Goal: Task Accomplishment & Management: Use online tool/utility

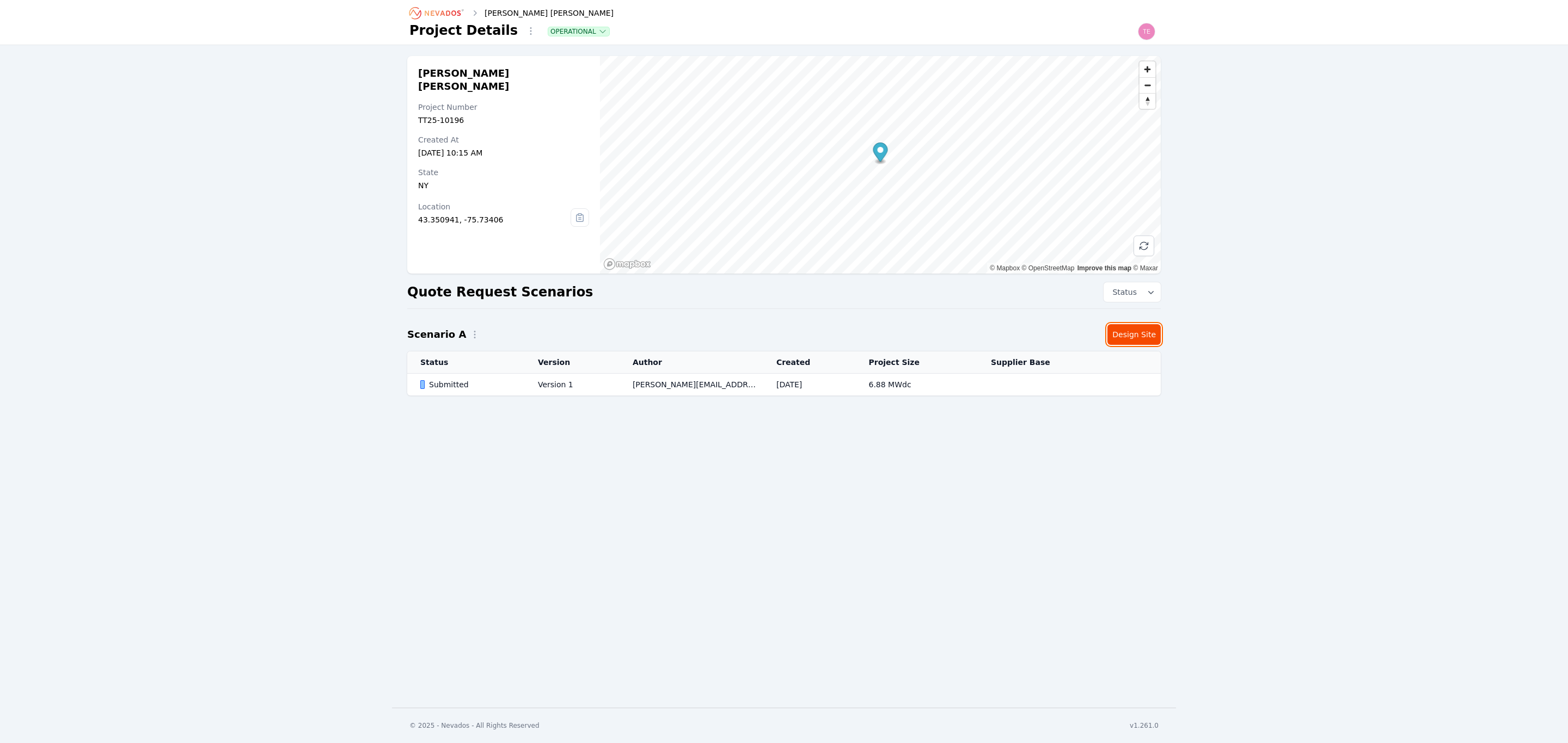
click at [1124, 338] on link "Design Site" at bounding box center [1134, 334] width 53 height 20
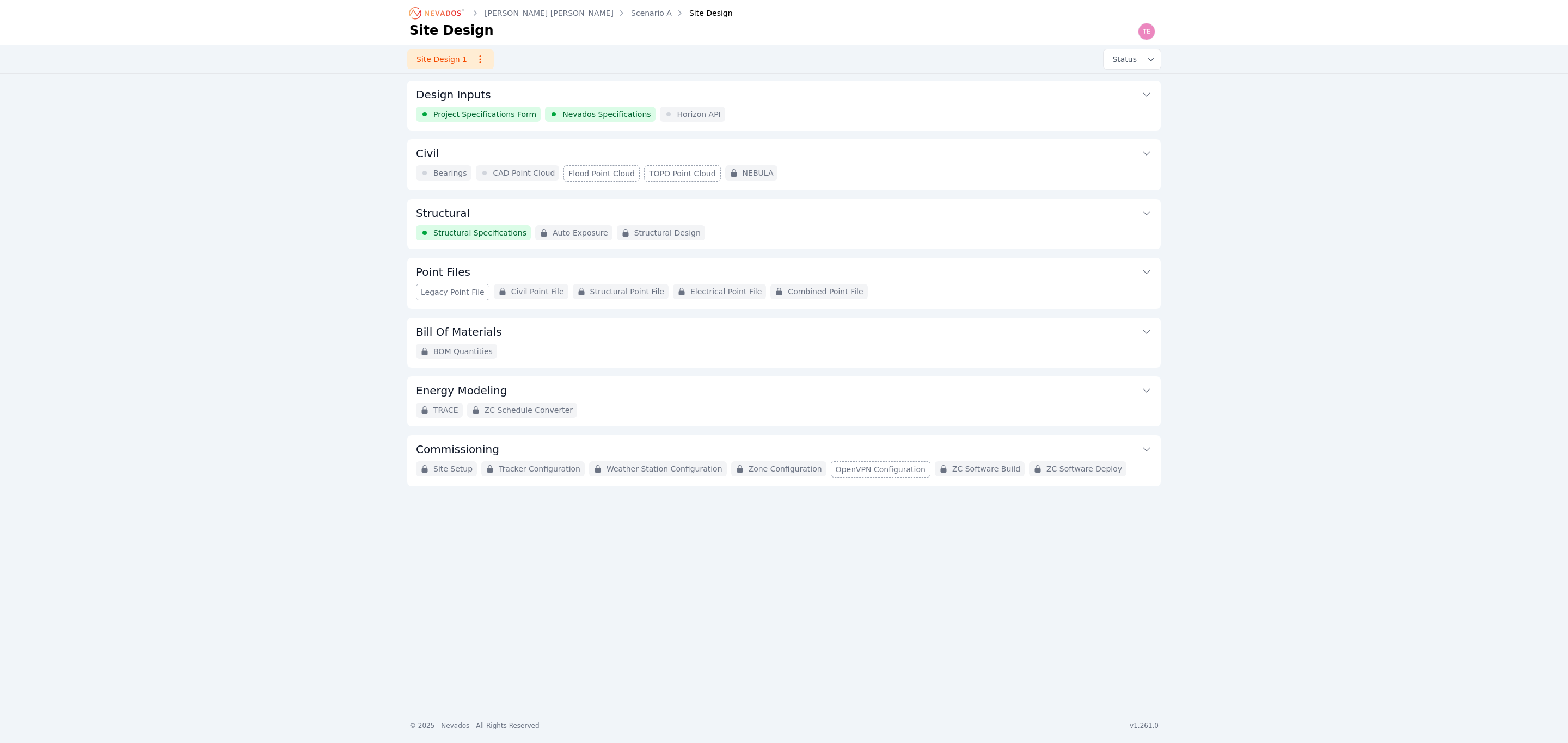
click at [857, 216] on button "Structural" at bounding box center [784, 212] width 736 height 27
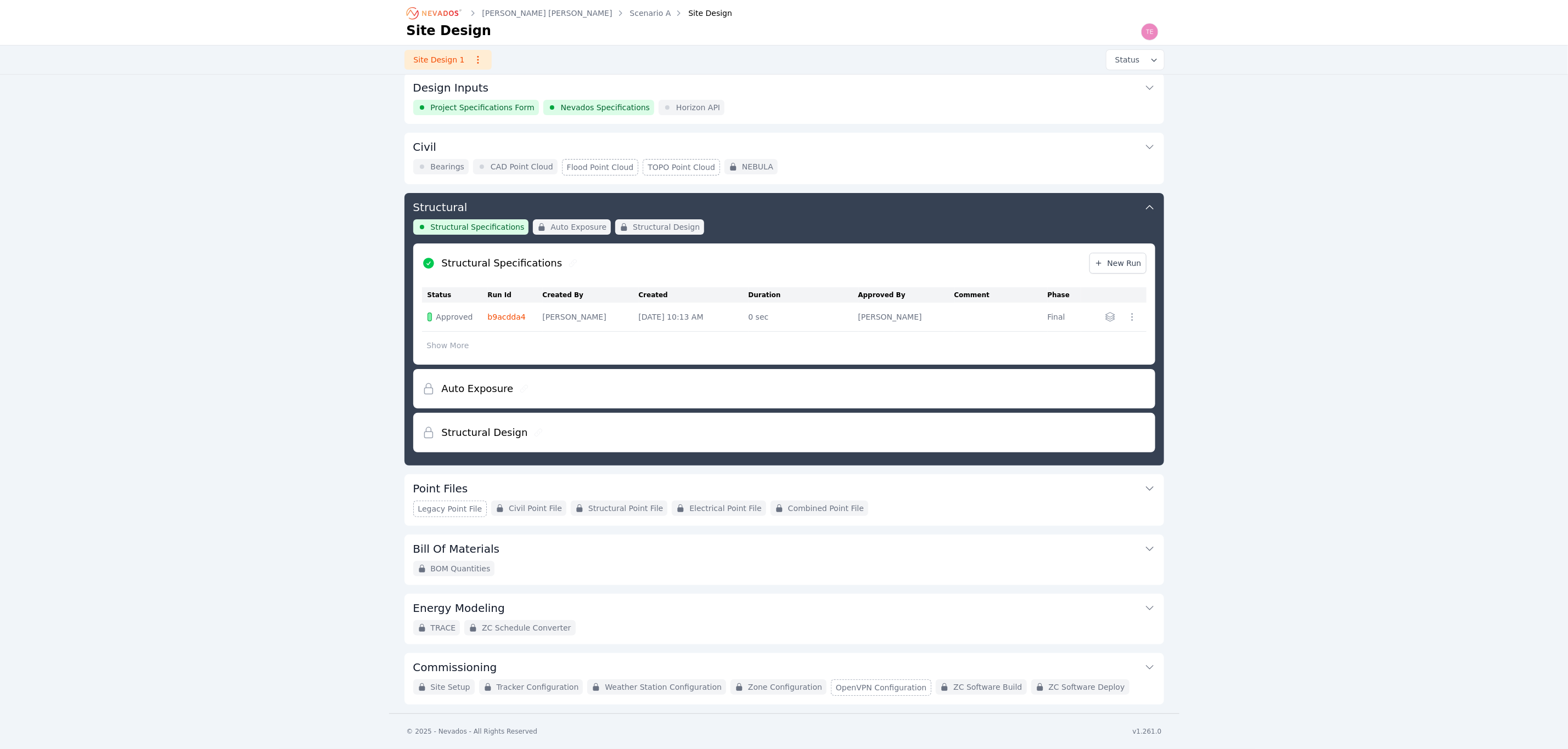
click at [510, 317] on link "b9acdda4" at bounding box center [507, 317] width 37 height 9
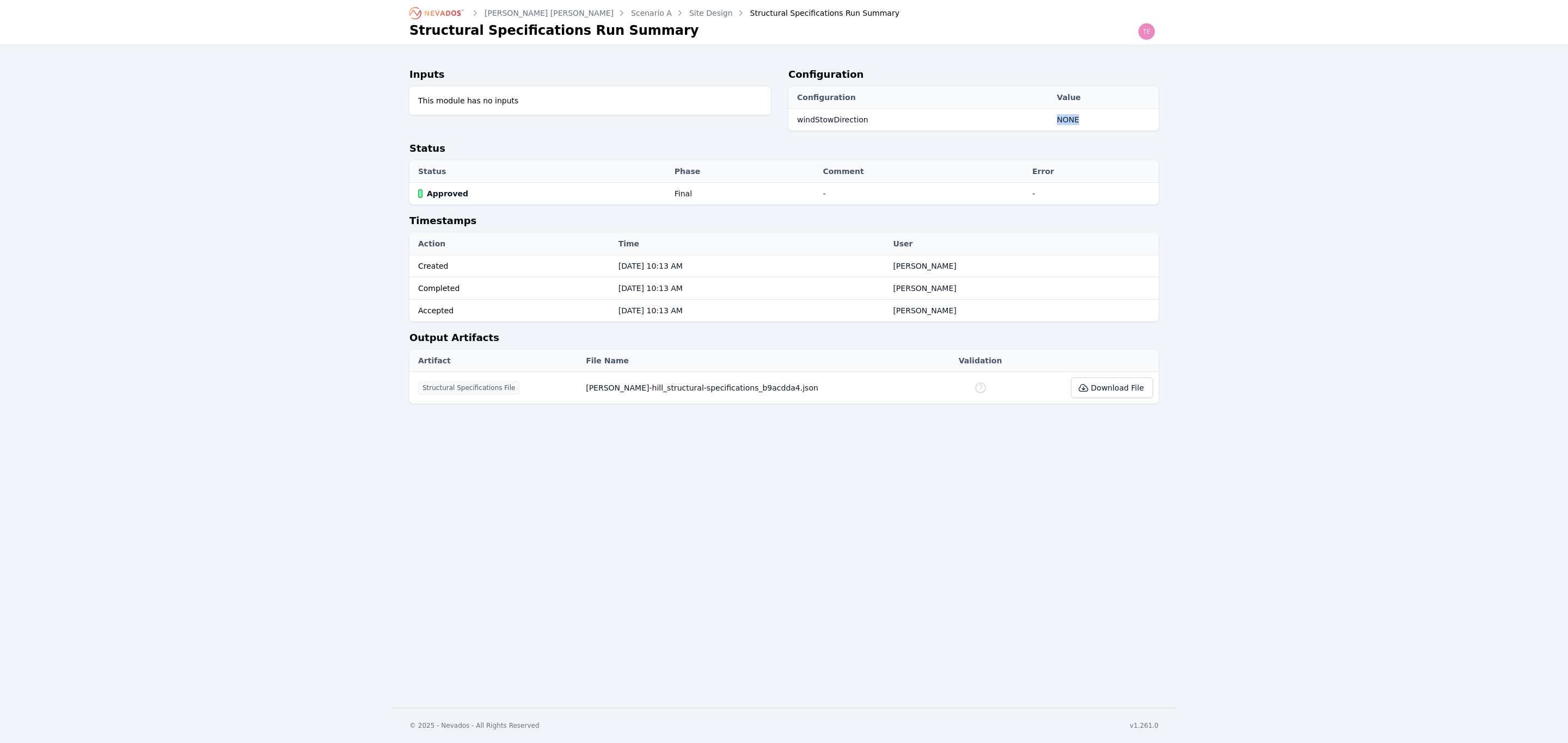
drag, startPoint x: 1087, startPoint y: 126, endPoint x: 1038, endPoint y: 119, distance: 49.5
click at [1039, 119] on tr "windStowDirection NONE" at bounding box center [973, 119] width 370 height 22
click at [368, 561] on div "[PERSON_NAME] [PERSON_NAME] Scenario A Site Design Structural Specifications Ru…" at bounding box center [784, 354] width 1568 height 708
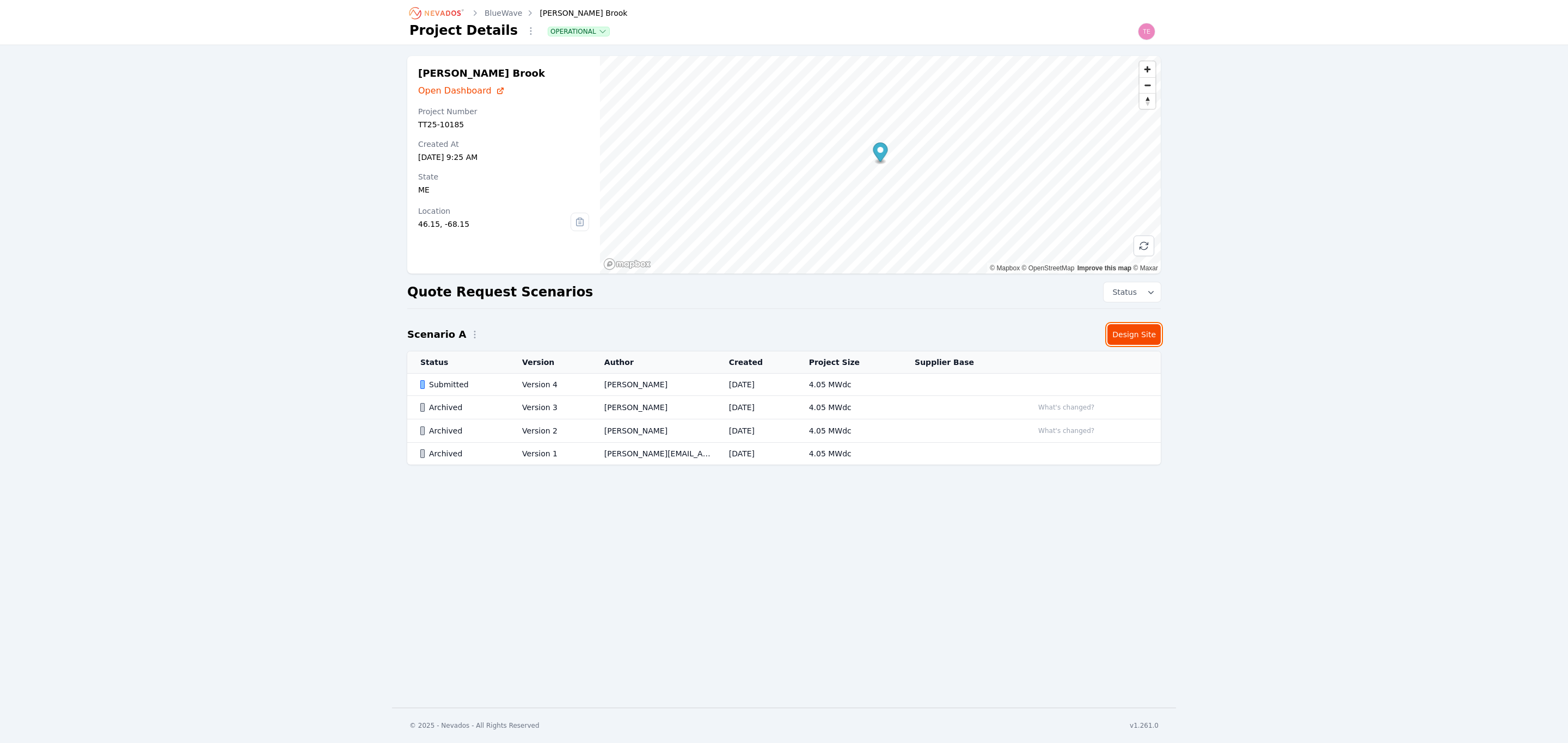
click at [1124, 336] on link "Design Site" at bounding box center [1134, 334] width 53 height 20
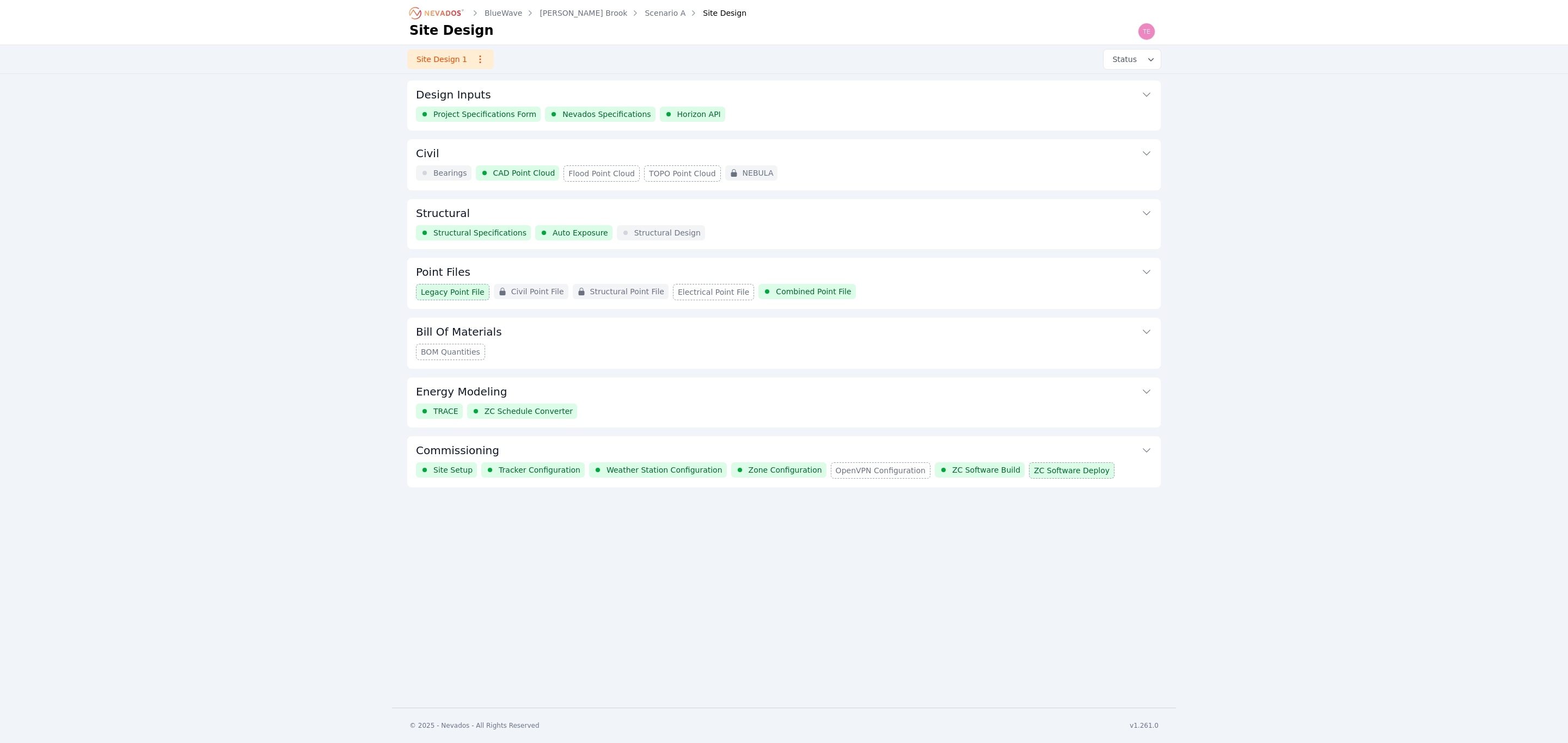
click at [1022, 450] on button "Commissioning" at bounding box center [784, 449] width 736 height 27
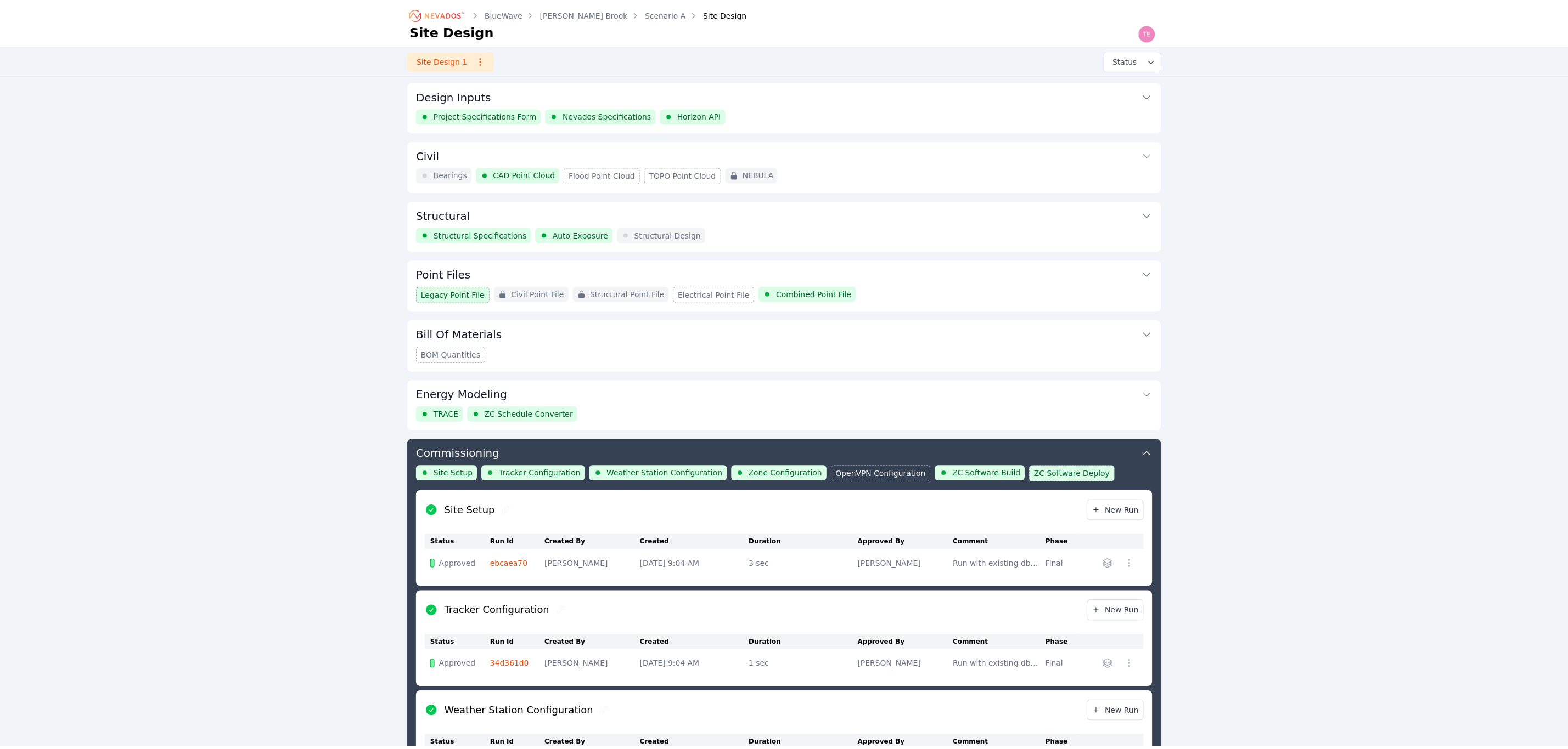
scroll to position [359, 0]
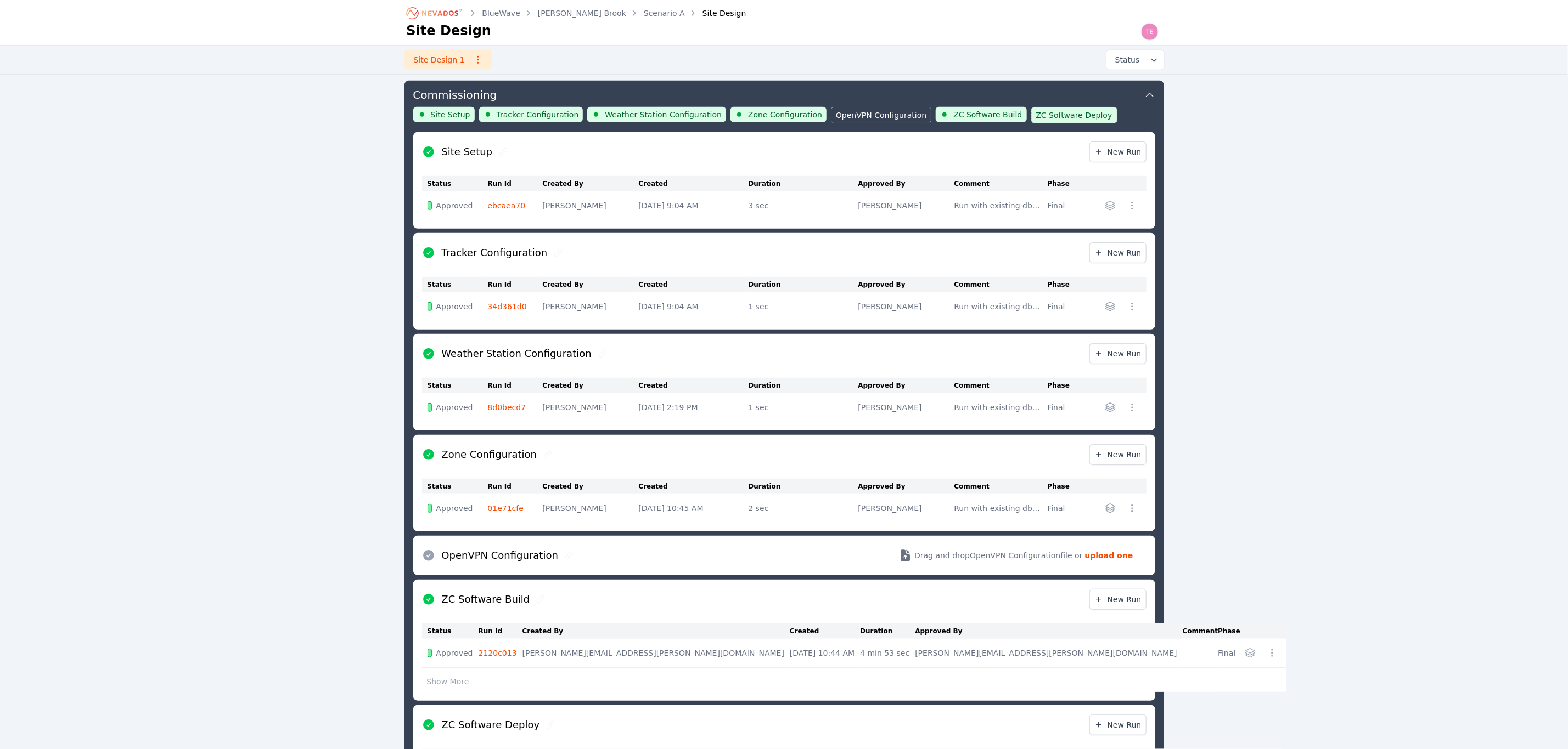
click at [1121, 142] on div "Site Setup New Run" at bounding box center [784, 152] width 724 height 39
click at [1126, 153] on span "New Run" at bounding box center [1118, 152] width 47 height 11
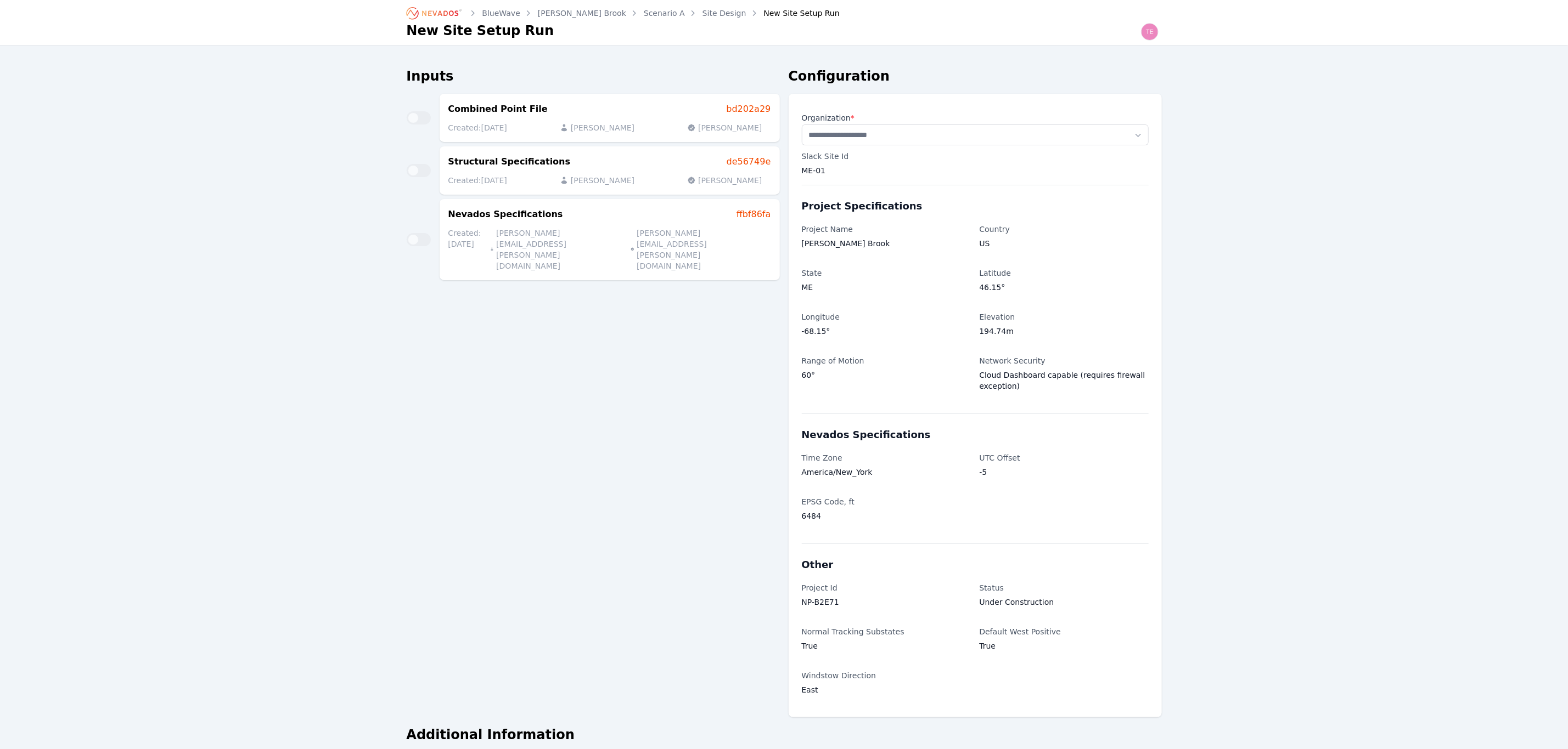
click at [833, 169] on p "ME-01" at bounding box center [975, 170] width 347 height 11
click at [809, 169] on p "ME-01" at bounding box center [975, 170] width 347 height 11
click at [825, 137] on input "text" at bounding box center [975, 135] width 346 height 20
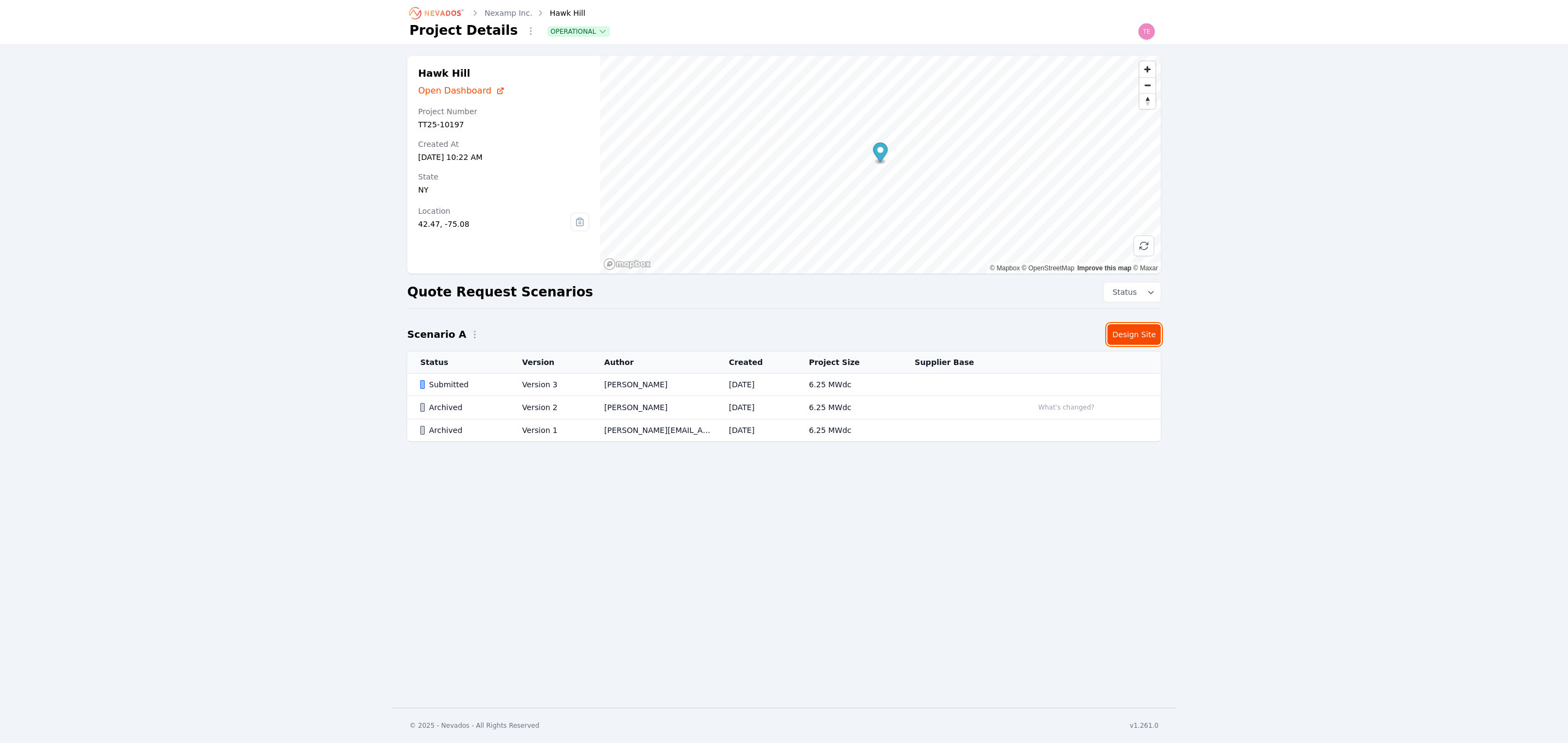
click at [1145, 340] on link "Design Site" at bounding box center [1134, 334] width 53 height 20
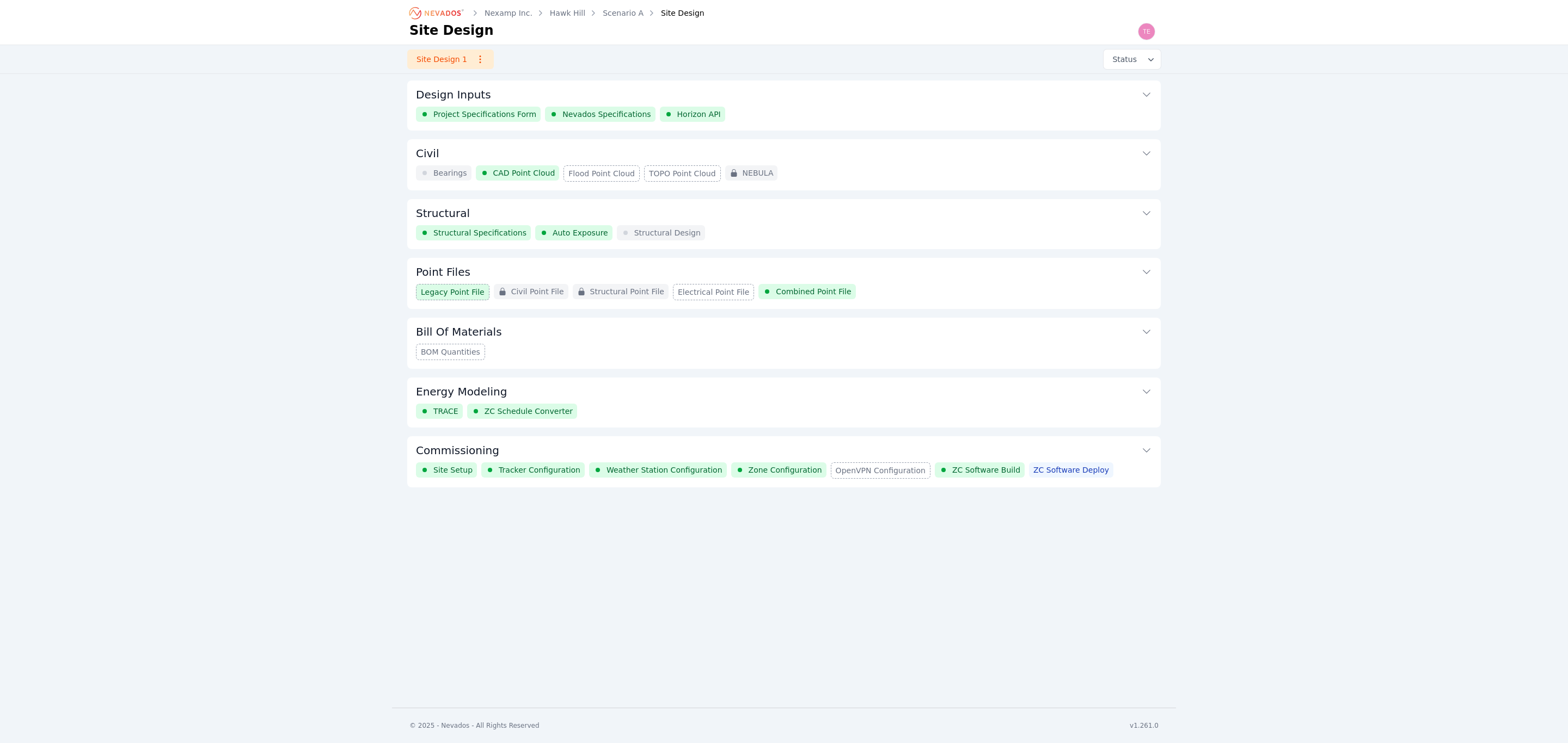
click at [838, 444] on button "Commissioning" at bounding box center [784, 449] width 736 height 27
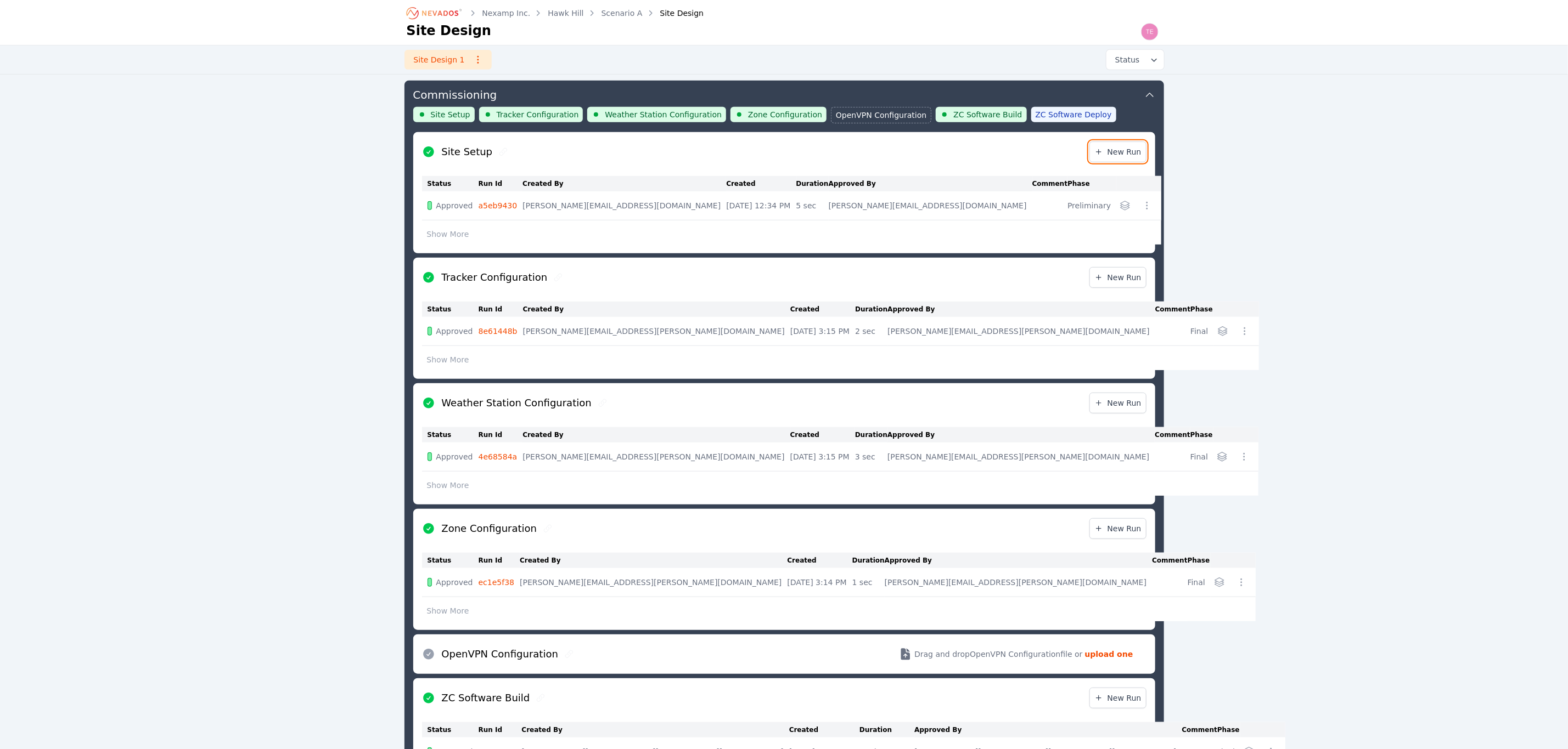
click at [1111, 153] on span "New Run" at bounding box center [1118, 152] width 47 height 11
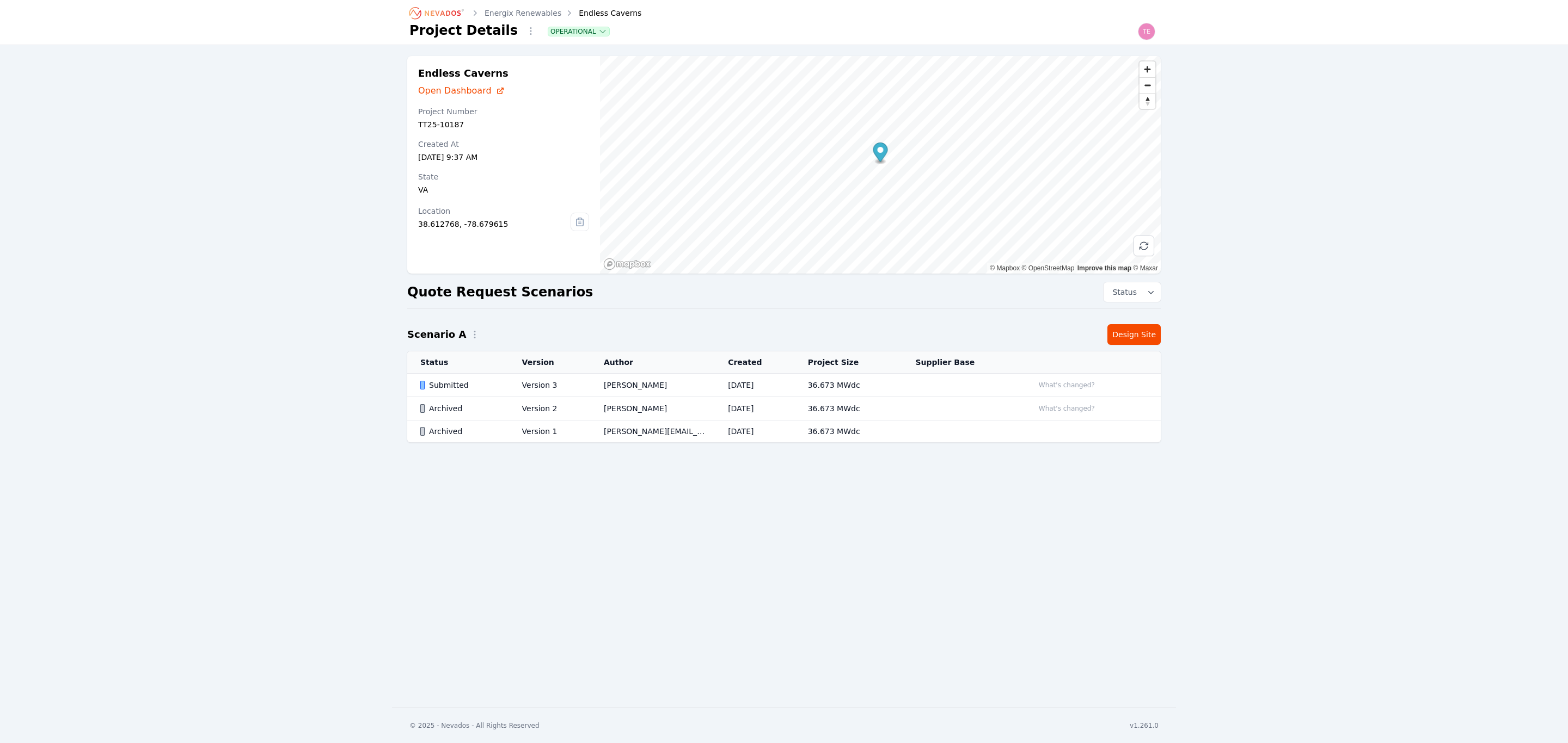
click at [1154, 323] on div "Endless Caverns Open Dashboard Project Number TT25-10187 Created At Apr 2, 2025…" at bounding box center [784, 259] width 784 height 408
click at [1157, 333] on link "Design Site" at bounding box center [1134, 334] width 53 height 20
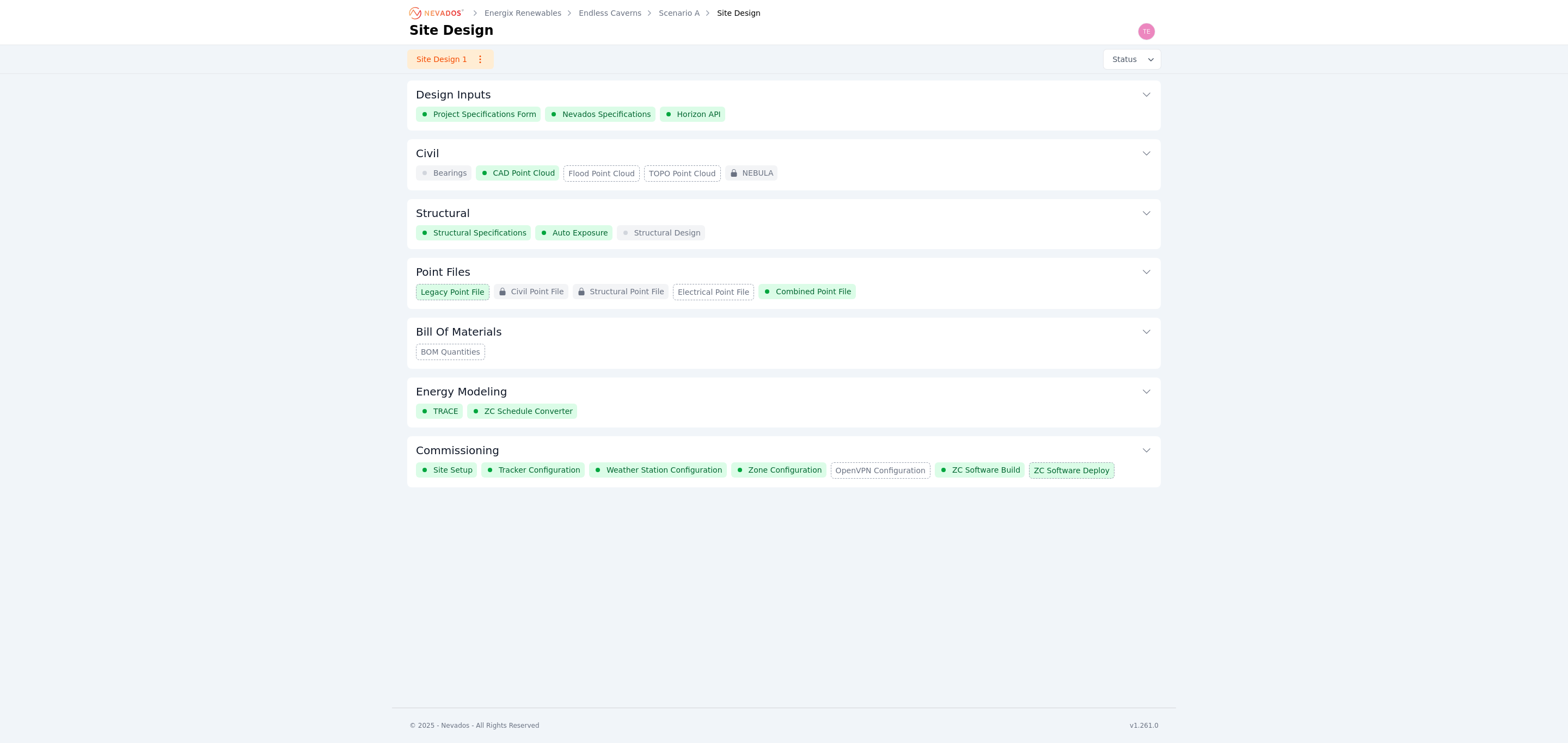
click at [1079, 449] on button "Commissioning" at bounding box center [784, 449] width 736 height 27
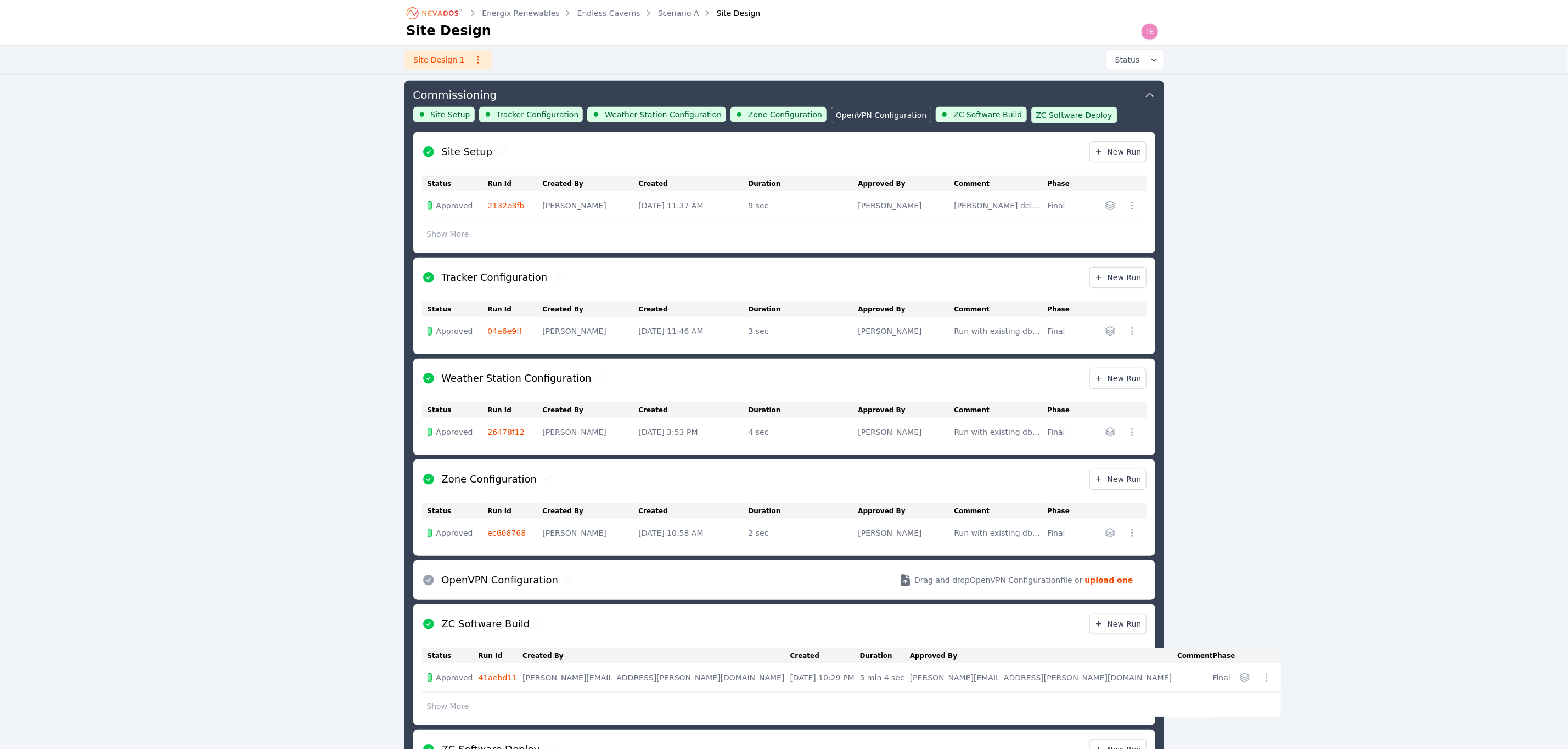
click at [1132, 140] on div "Site Setup New Run" at bounding box center [784, 152] width 724 height 39
click at [1126, 152] on span "New Run" at bounding box center [1118, 152] width 47 height 11
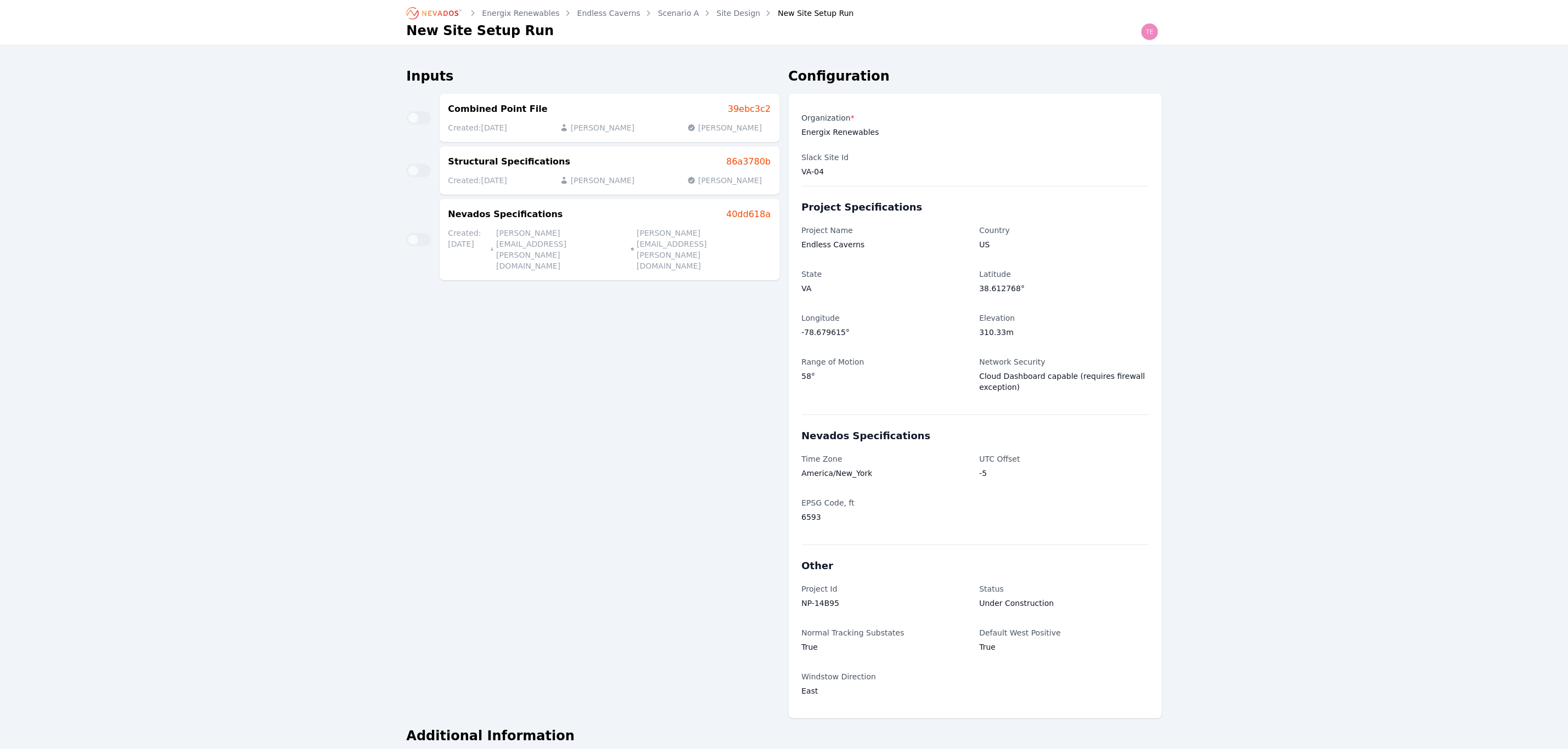
click at [821, 172] on p "VA-04" at bounding box center [975, 171] width 347 height 11
drag, startPoint x: 829, startPoint y: 130, endPoint x: 845, endPoint y: 147, distance: 23.3
click at [830, 129] on p "Energix Renewables" at bounding box center [975, 132] width 347 height 11
